Goal: Task Accomplishment & Management: Complete application form

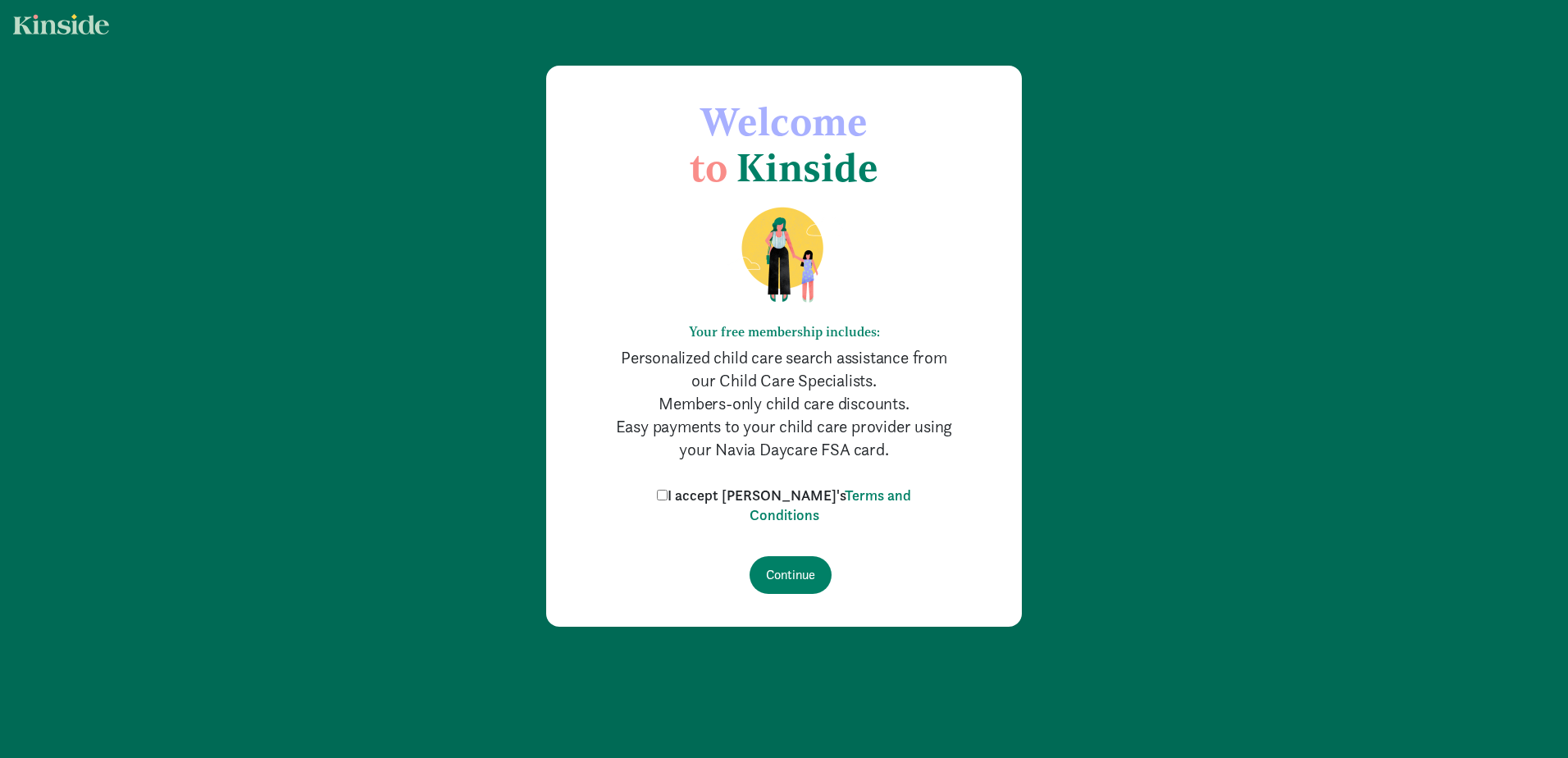
click at [668, 495] on input "I accept [PERSON_NAME]'s Terms and Conditions" at bounding box center [662, 495] width 10 height 10
checkbox input "true"
click at [777, 560] on input "Continue" at bounding box center [791, 575] width 82 height 38
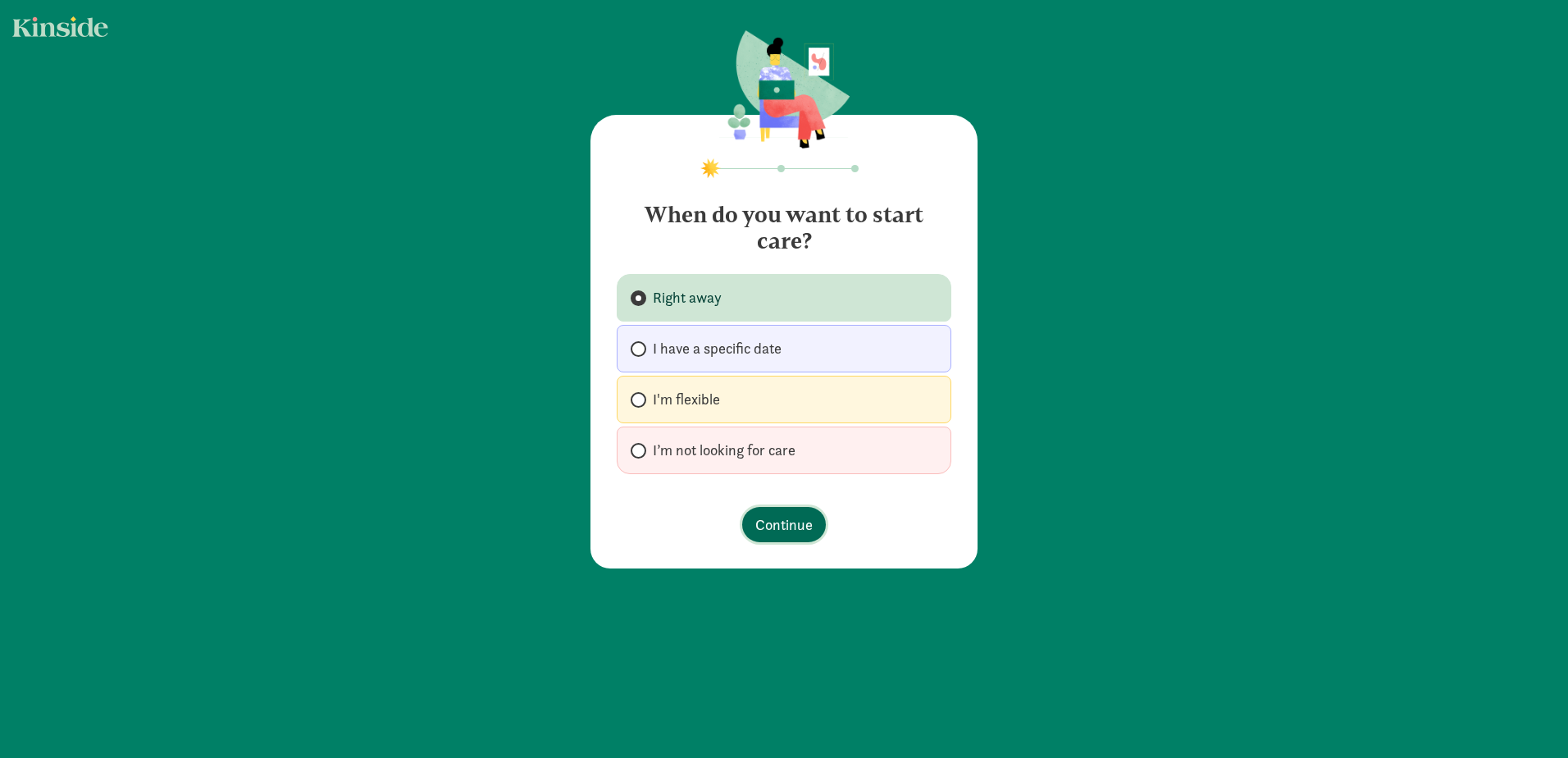
click at [760, 521] on span "Continue" at bounding box center [784, 524] width 58 height 22
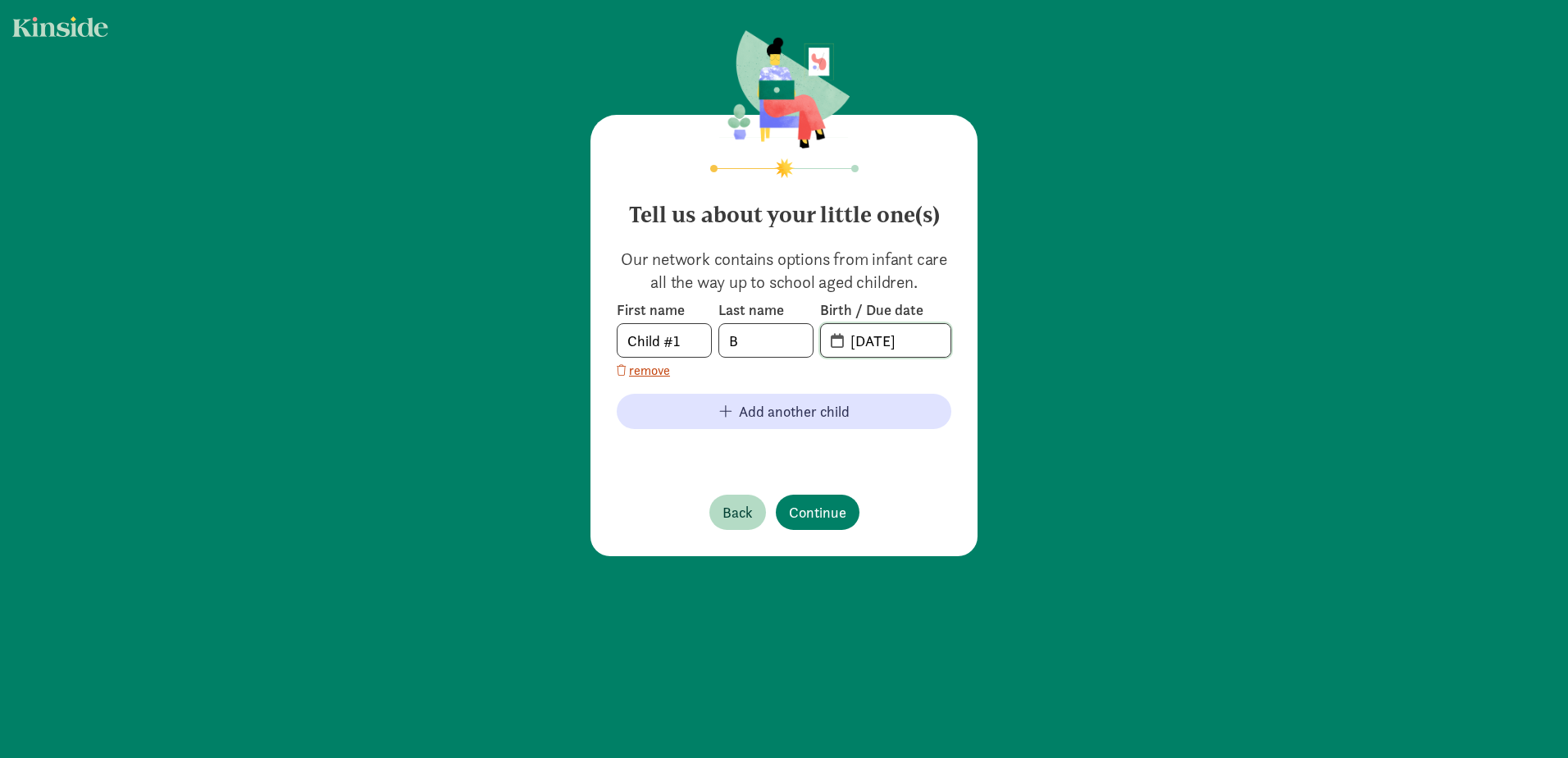
click at [858, 345] on input "[DATE]" at bounding box center [896, 341] width 110 height 33
click at [856, 342] on input "[DATE]" at bounding box center [896, 341] width 110 height 33
click at [869, 338] on input "06-81-5202" at bounding box center [896, 341] width 110 height 33
click at [884, 338] on input "06-17-8152" at bounding box center [896, 341] width 110 height 33
type input "[DATE]"
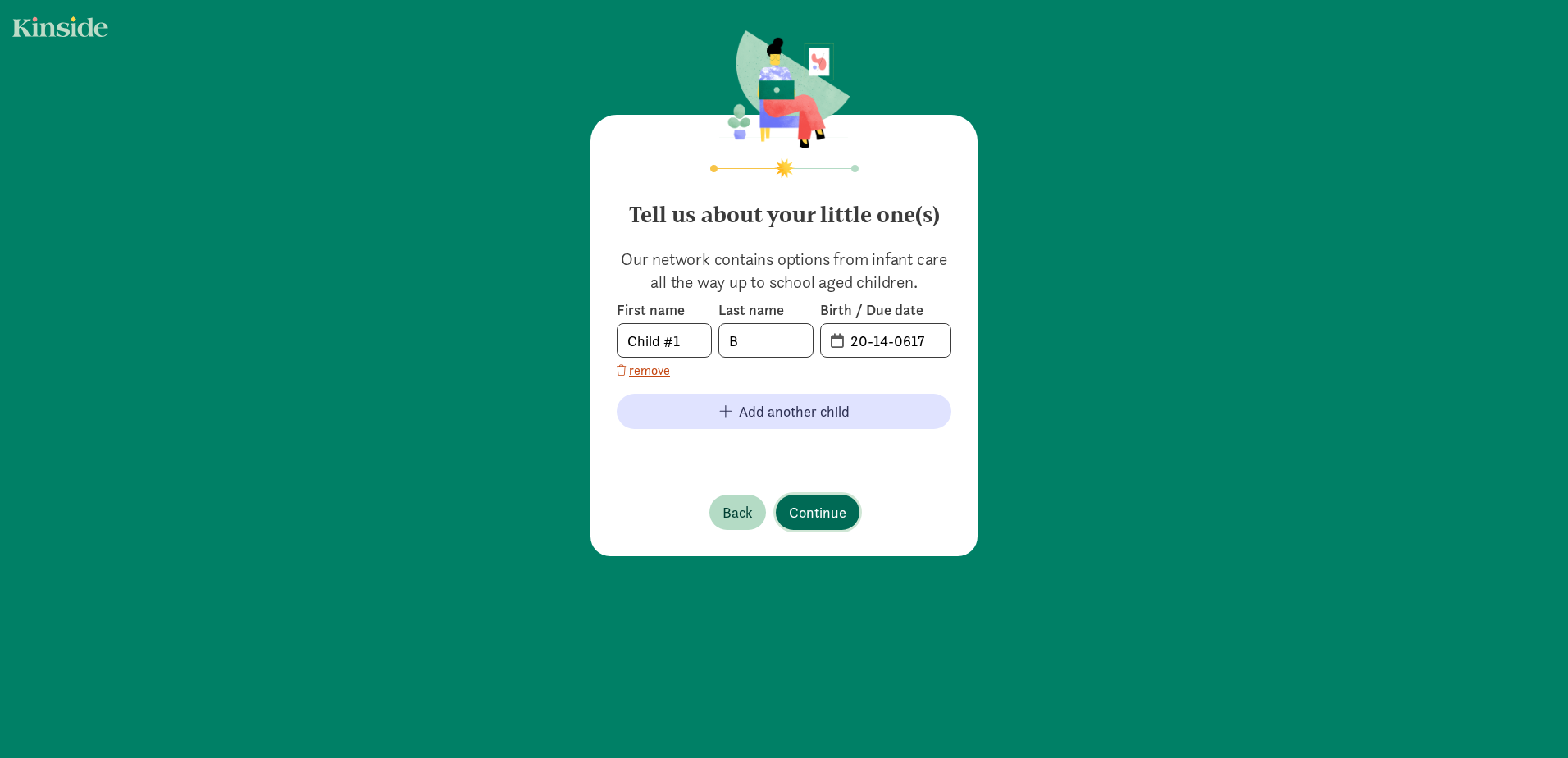
click at [794, 505] on span "Continue" at bounding box center [818, 512] width 58 height 22
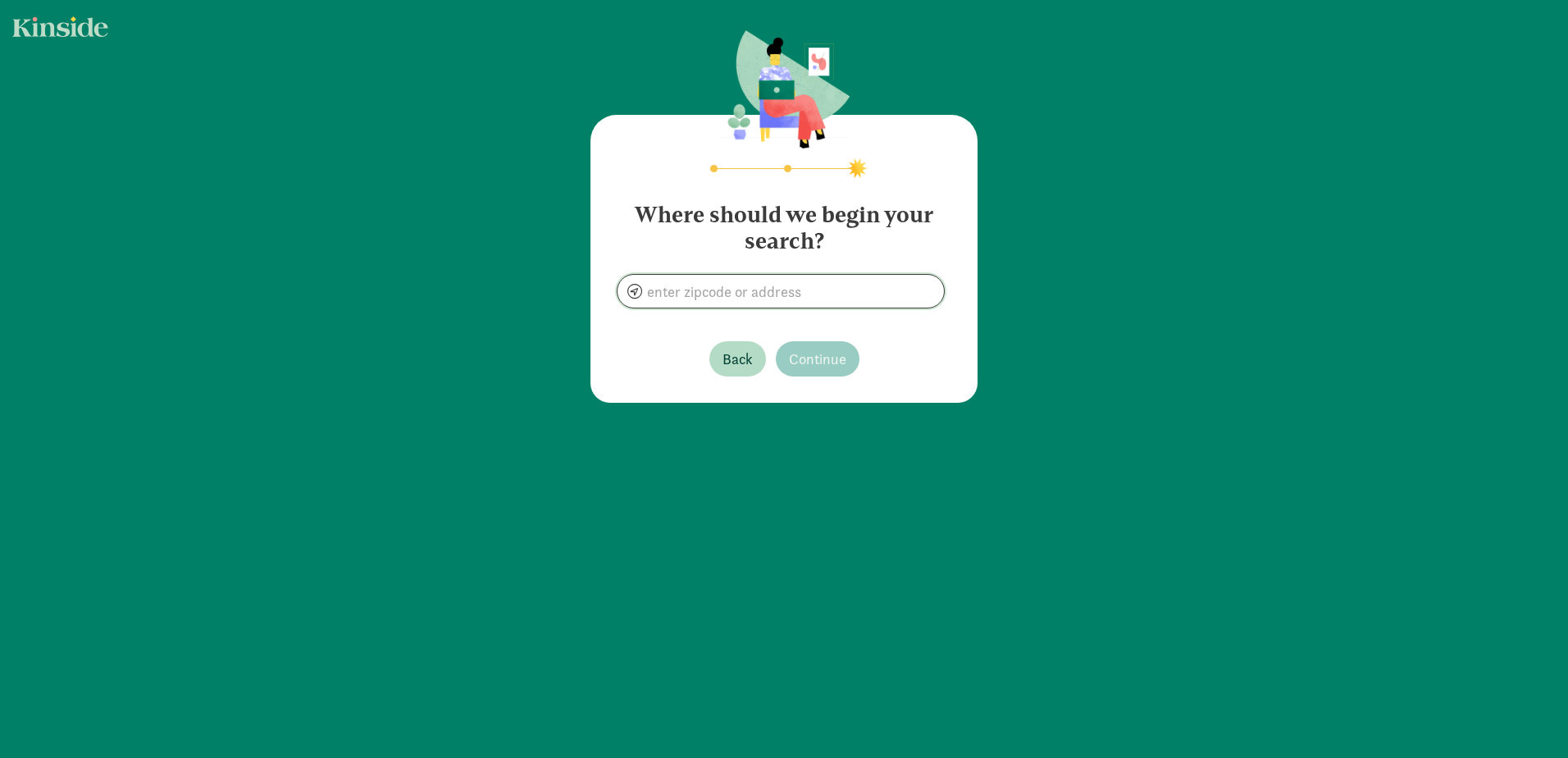
click at [694, 289] on input at bounding box center [781, 291] width 326 height 33
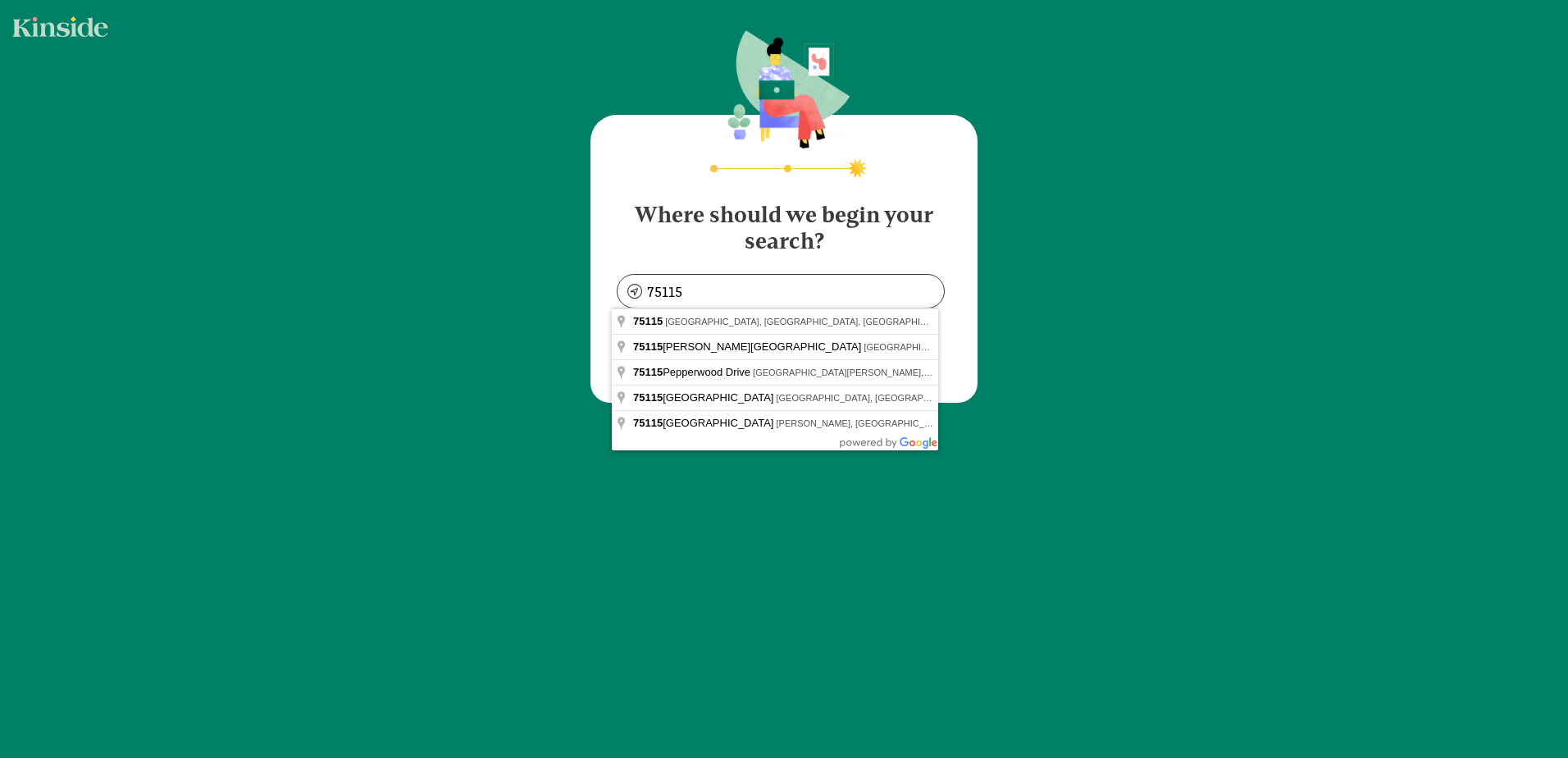
click at [896, 242] on h4 "Where should we begin your search?" at bounding box center [784, 221] width 335 height 65
click at [760, 294] on input "75115" at bounding box center [781, 291] width 326 height 33
type input "DeSoto, TX 75115, USA"
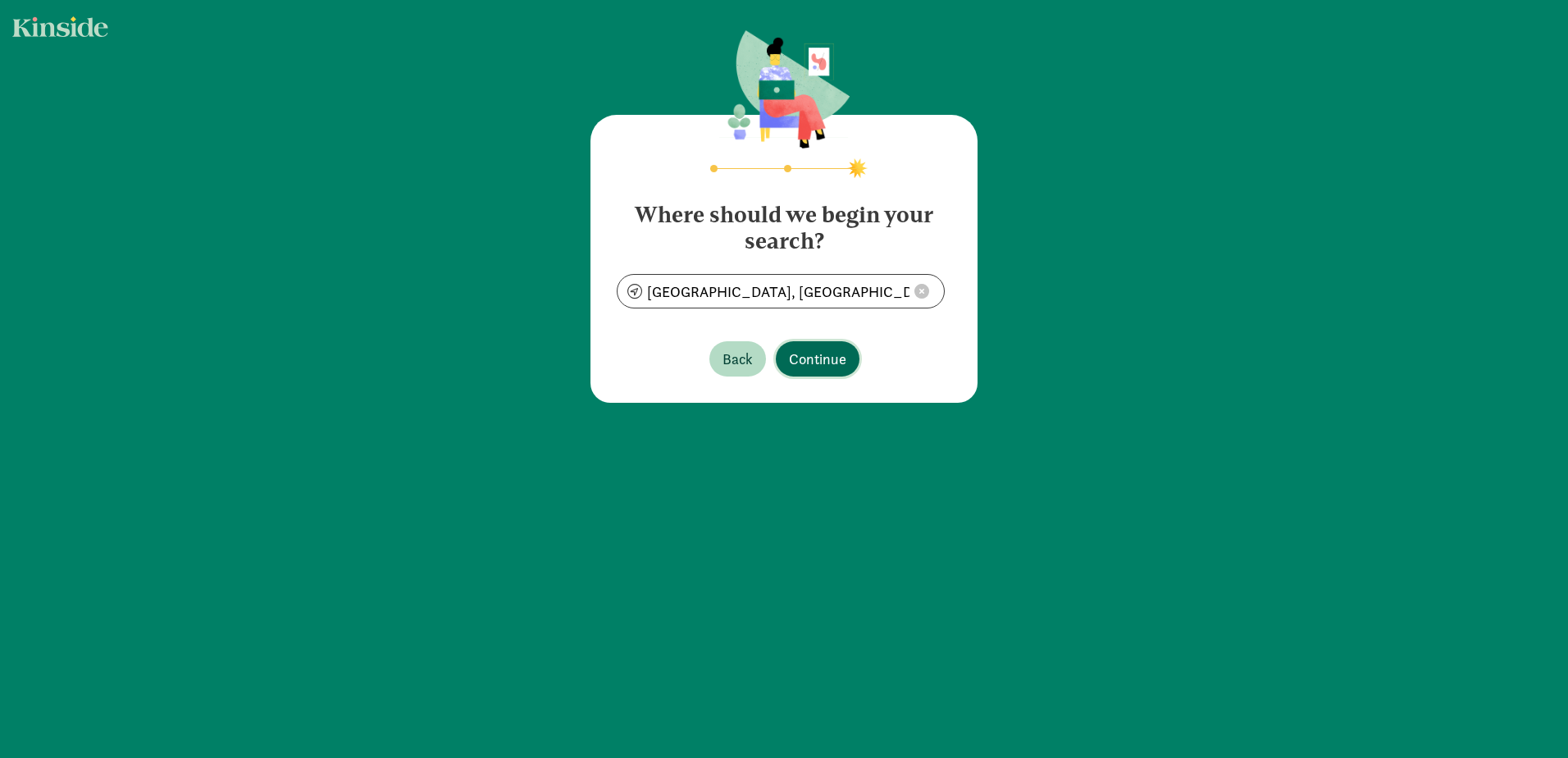
click at [805, 349] on span "Continue" at bounding box center [818, 359] width 58 height 22
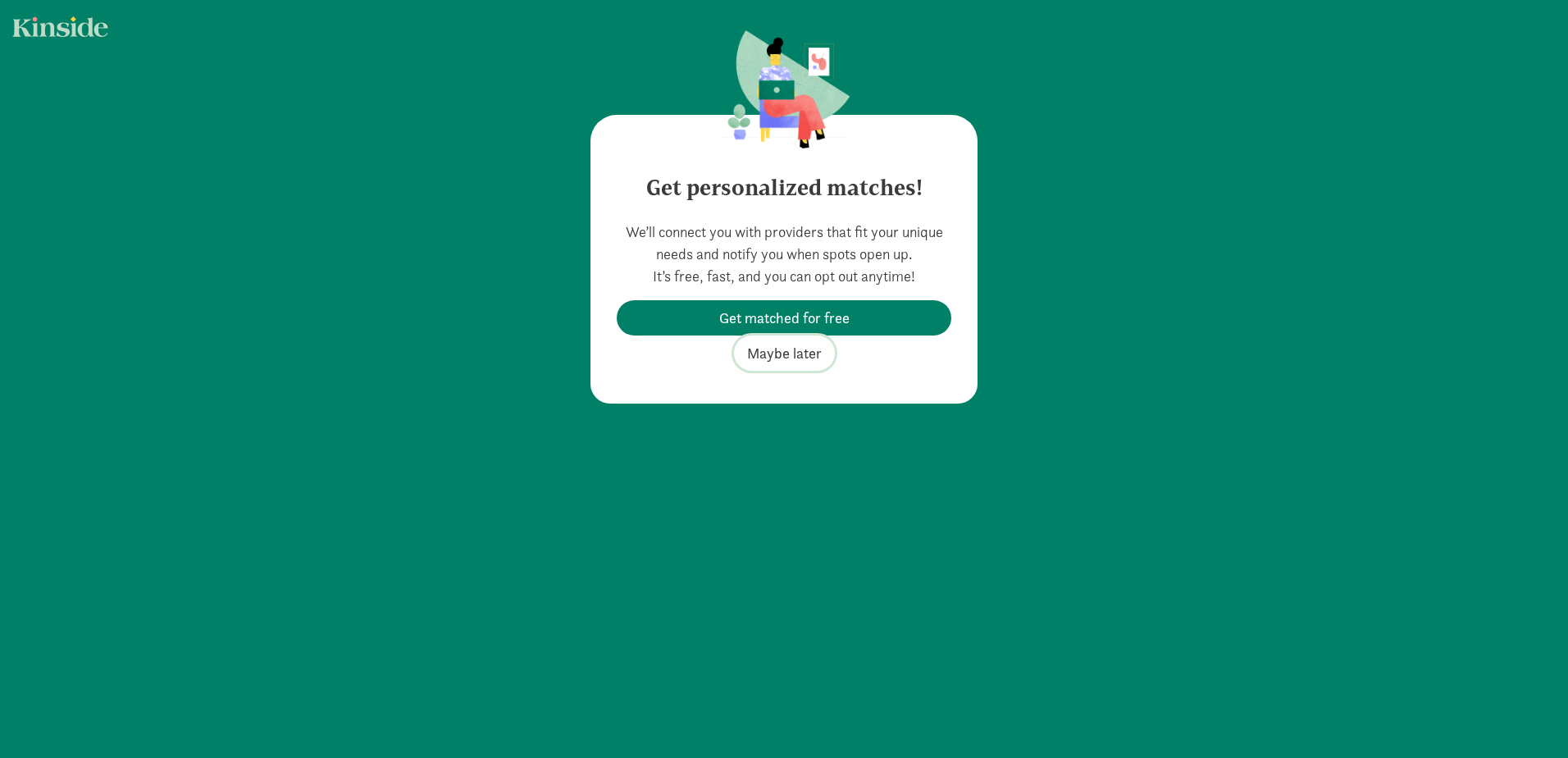
click at [785, 351] on span "Maybe later" at bounding box center [785, 352] width 75 height 22
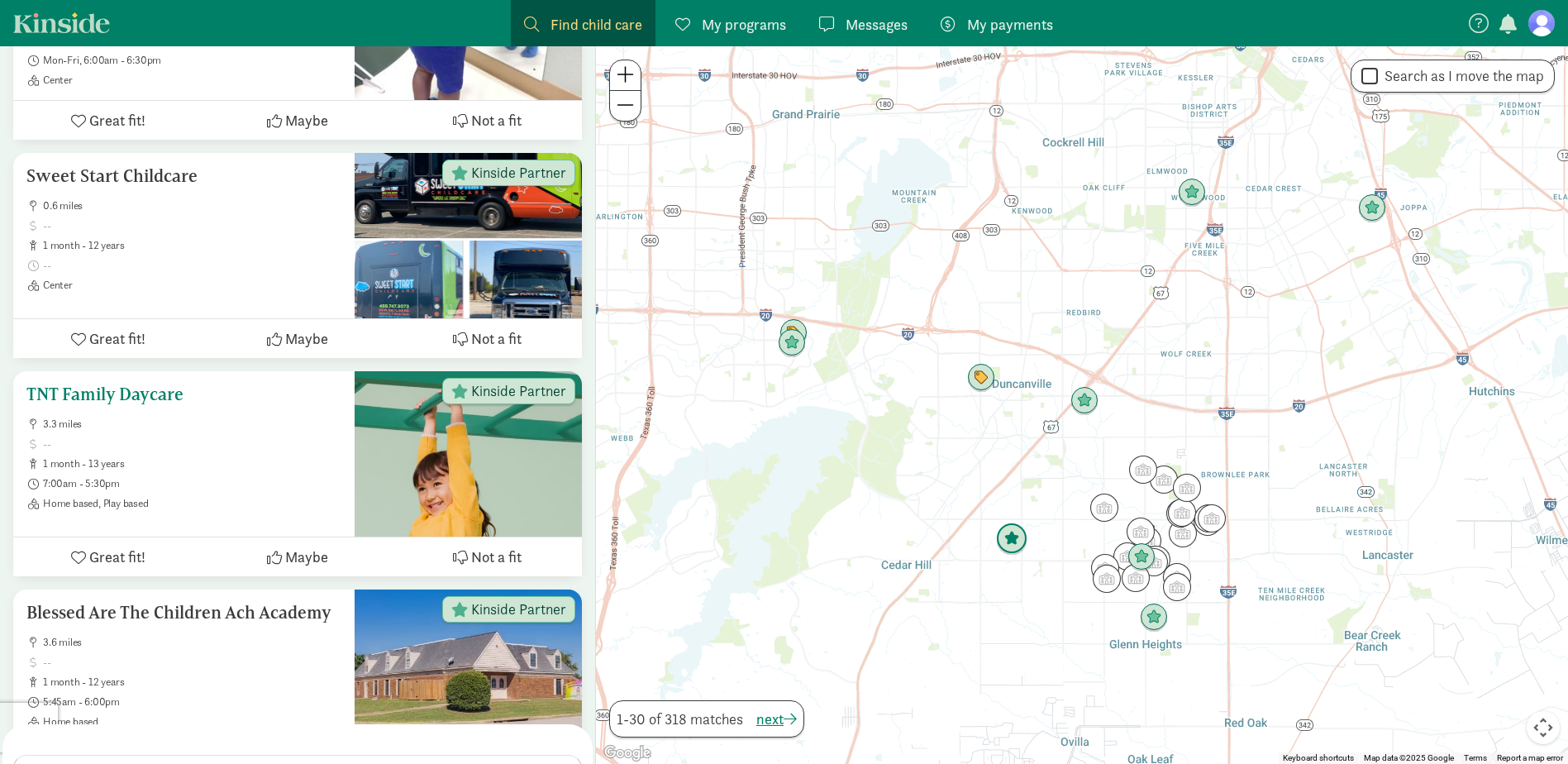
scroll to position [413, 0]
